Goal: Transaction & Acquisition: Purchase product/service

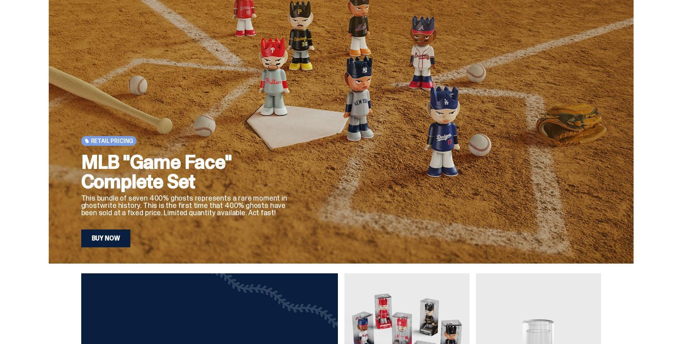
scroll to position [28, 0]
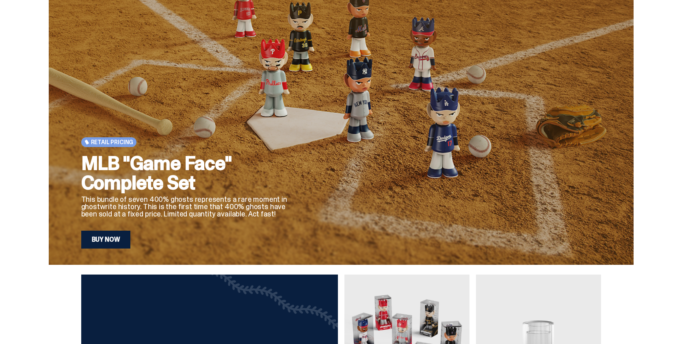
click at [111, 239] on link "Buy Now" at bounding box center [106, 240] width 50 height 18
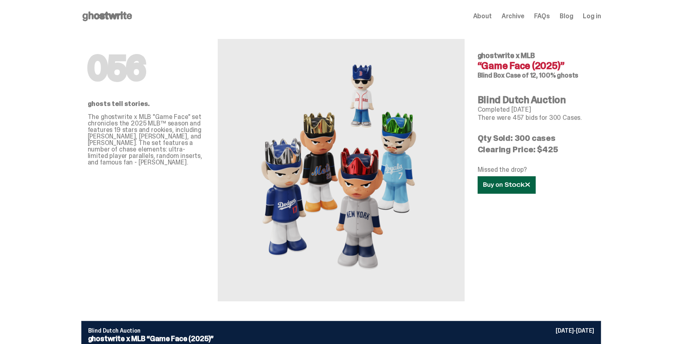
click at [515, 188] on link at bounding box center [507, 184] width 58 height 17
